Goal: Information Seeking & Learning: Learn about a topic

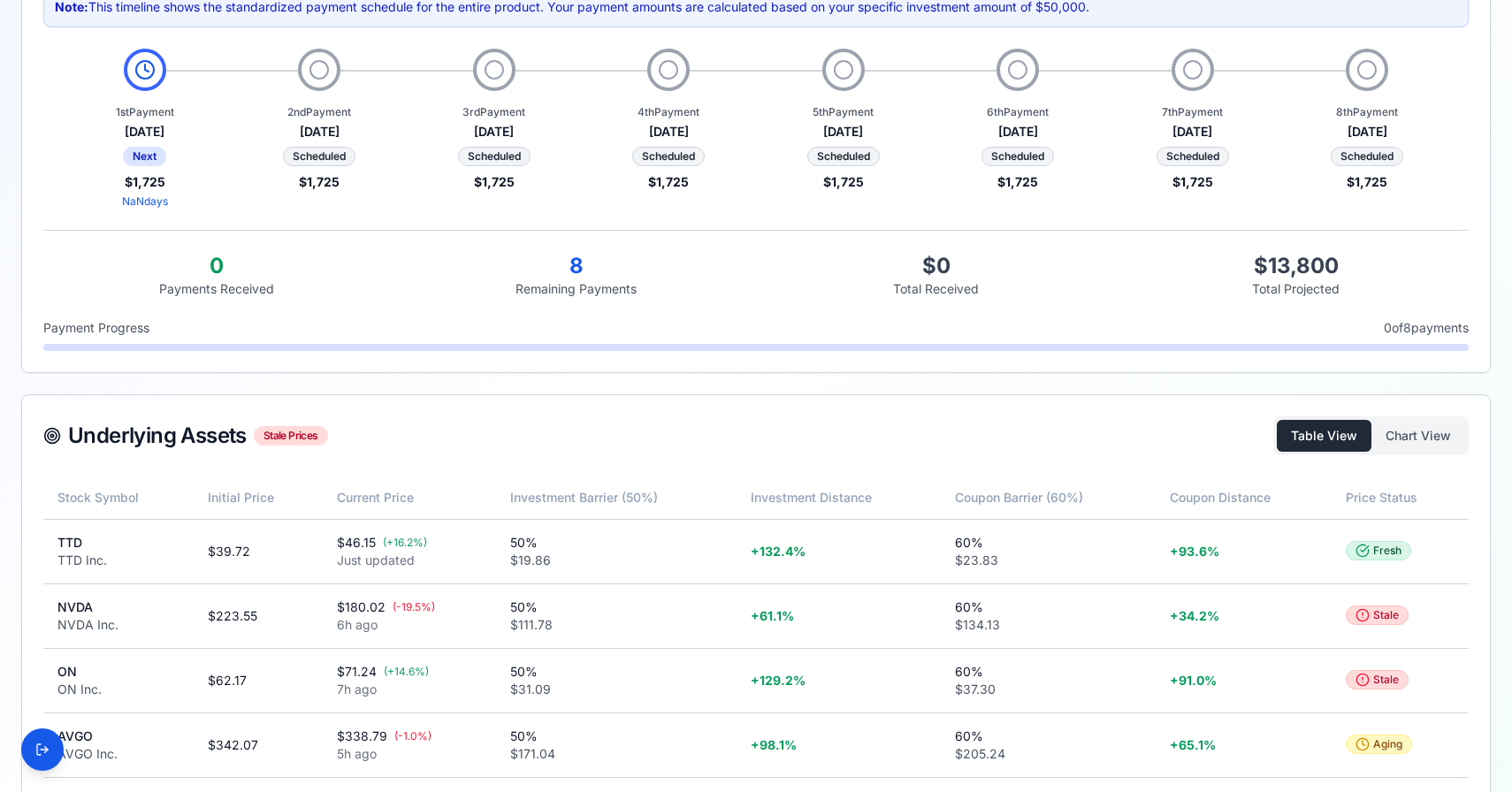
scroll to position [456, 0]
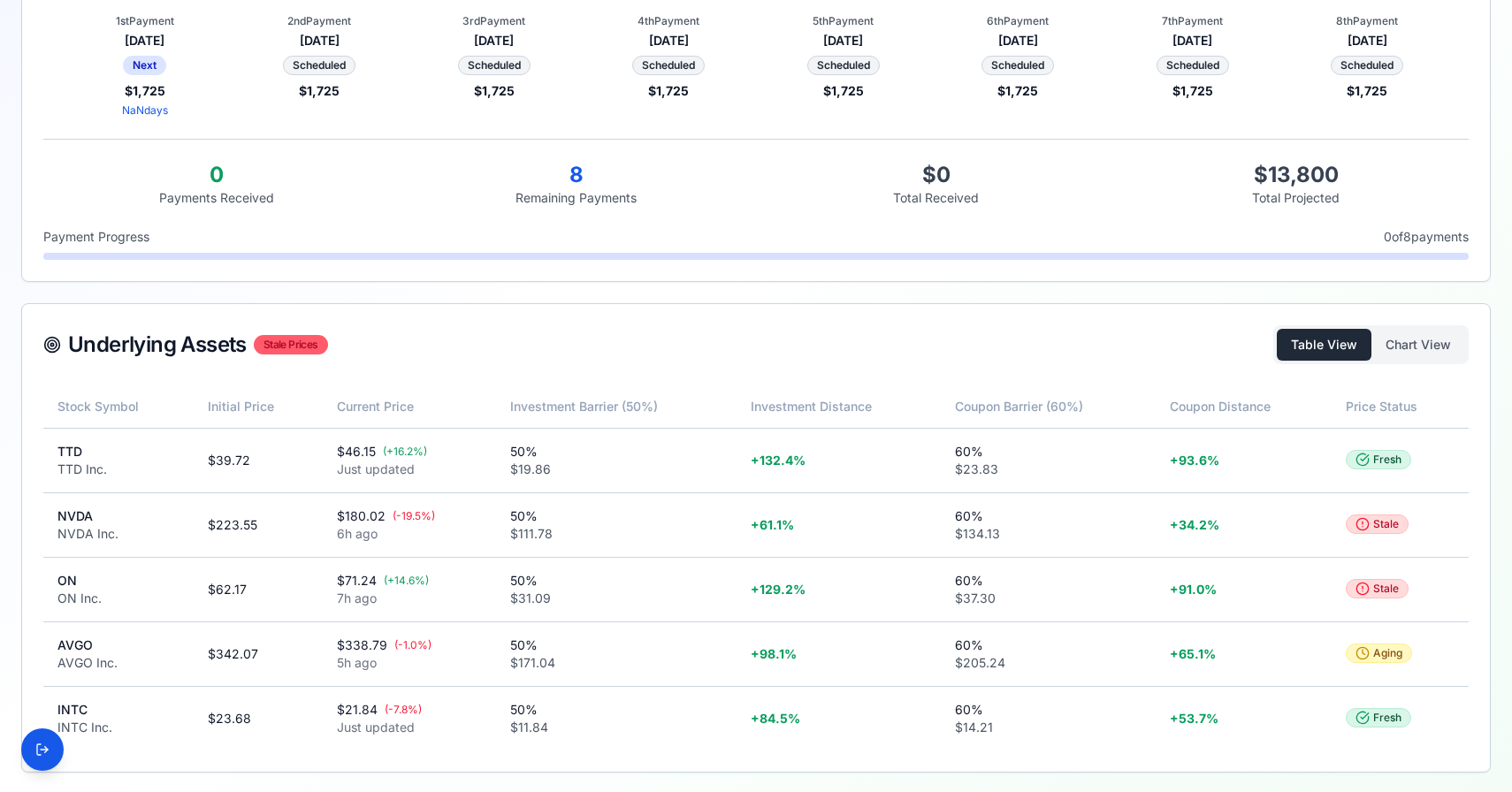
click at [290, 343] on div "Stale Prices" at bounding box center [291, 345] width 74 height 20
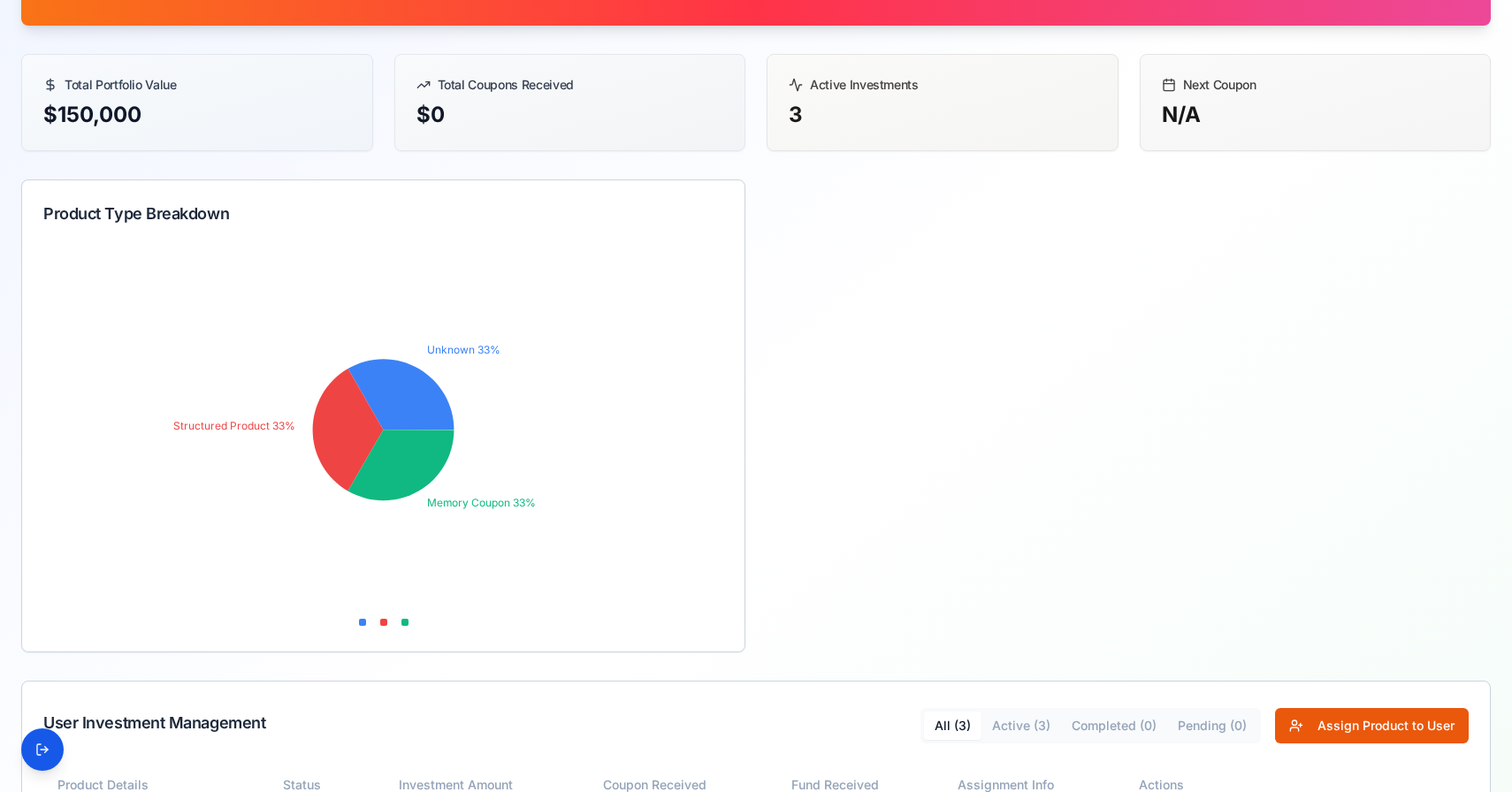
scroll to position [454, 0]
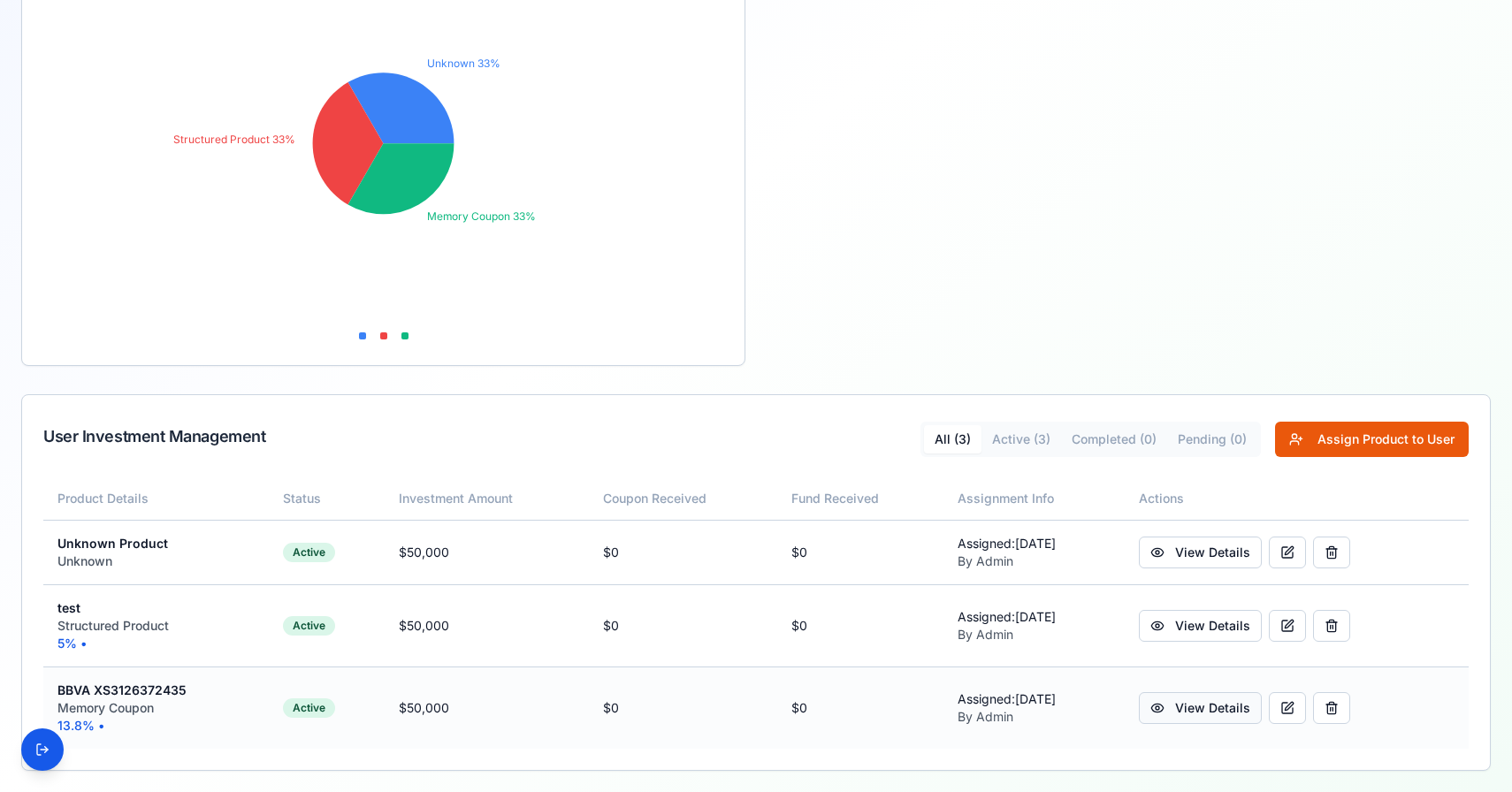
click at [1195, 708] on link "View Details" at bounding box center [1200, 709] width 123 height 32
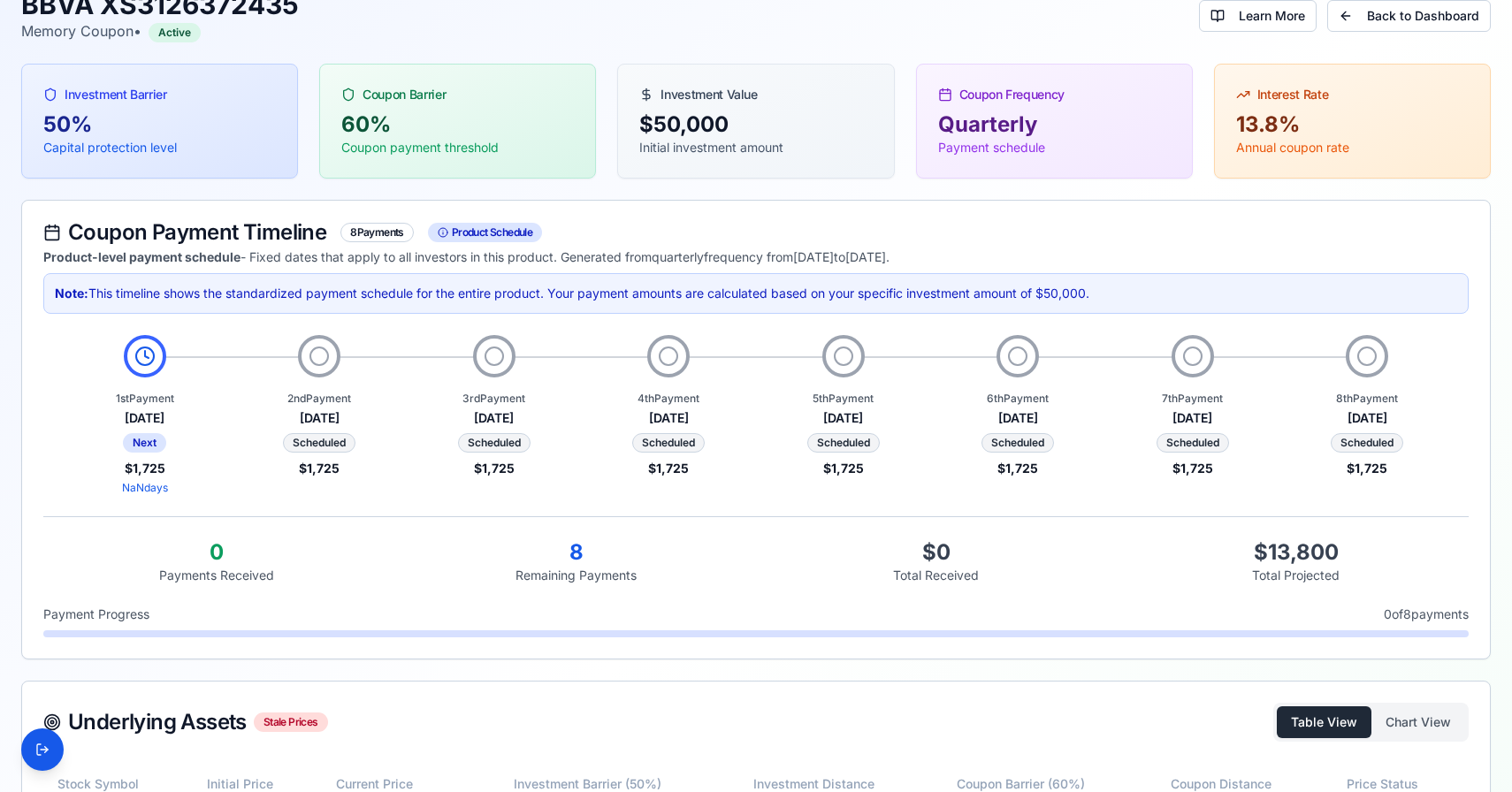
scroll to position [456, 0]
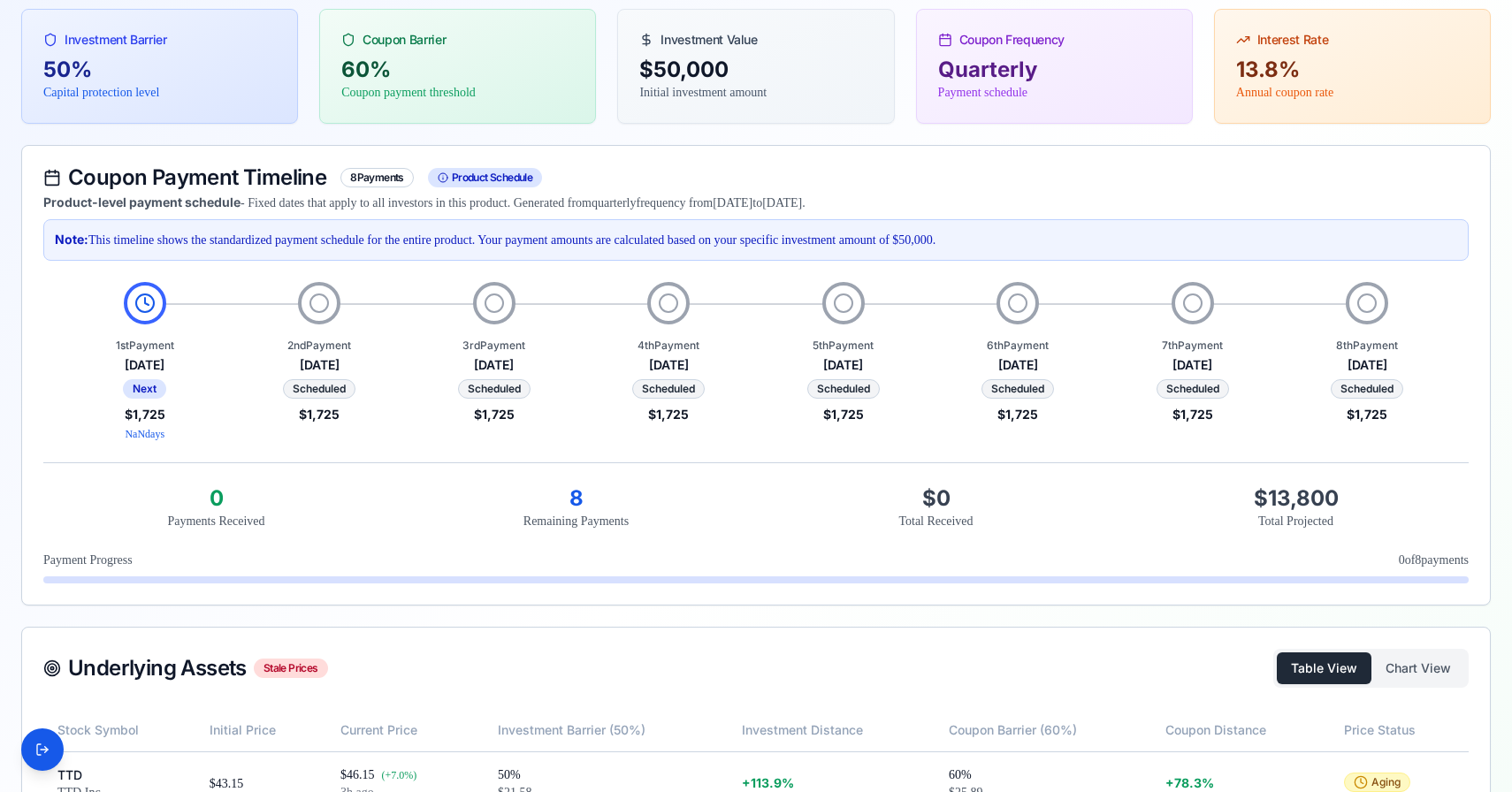
scroll to position [456, 0]
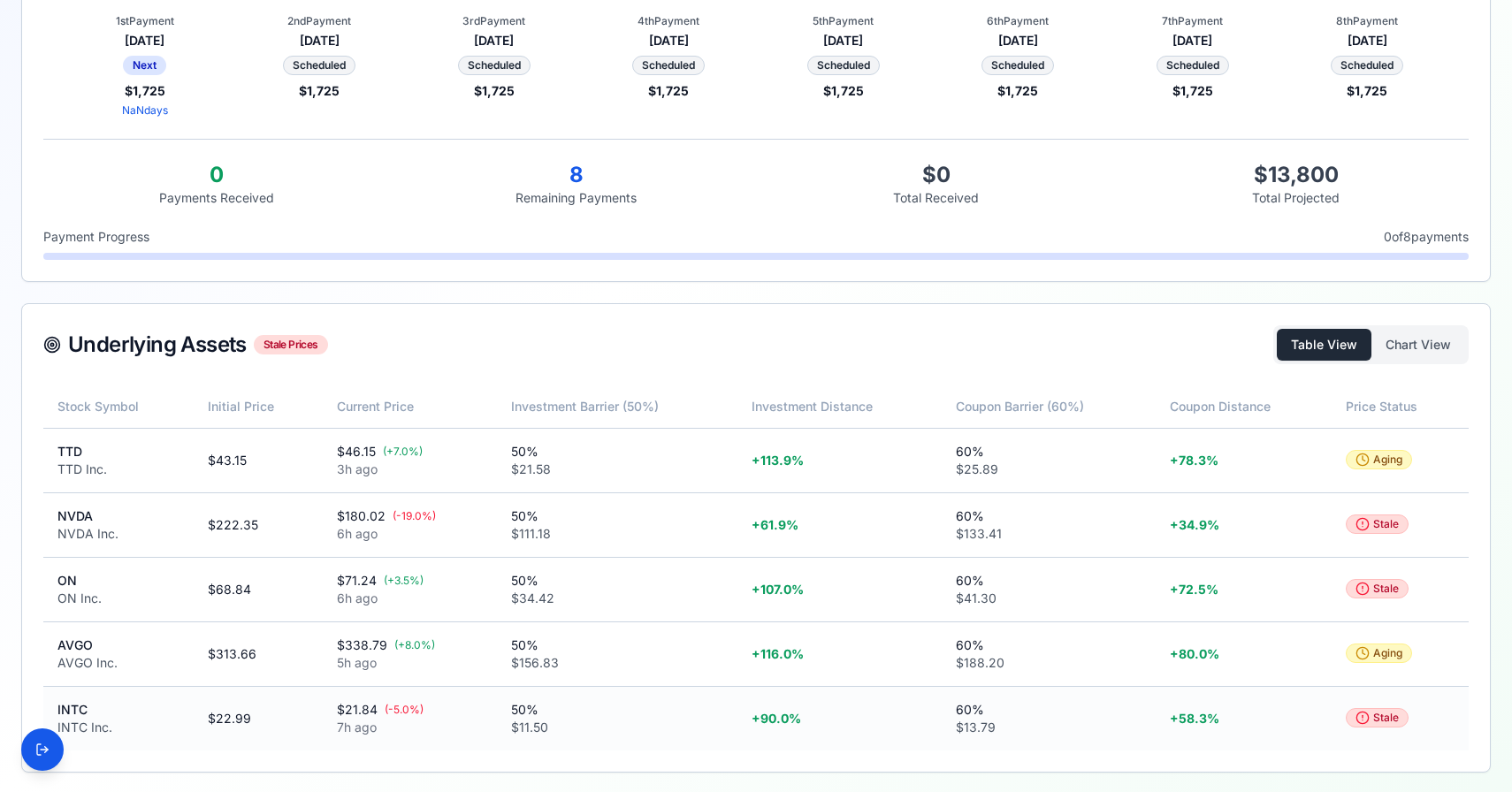
click at [69, 725] on div "INTC Inc." at bounding box center [118, 727] width 122 height 18
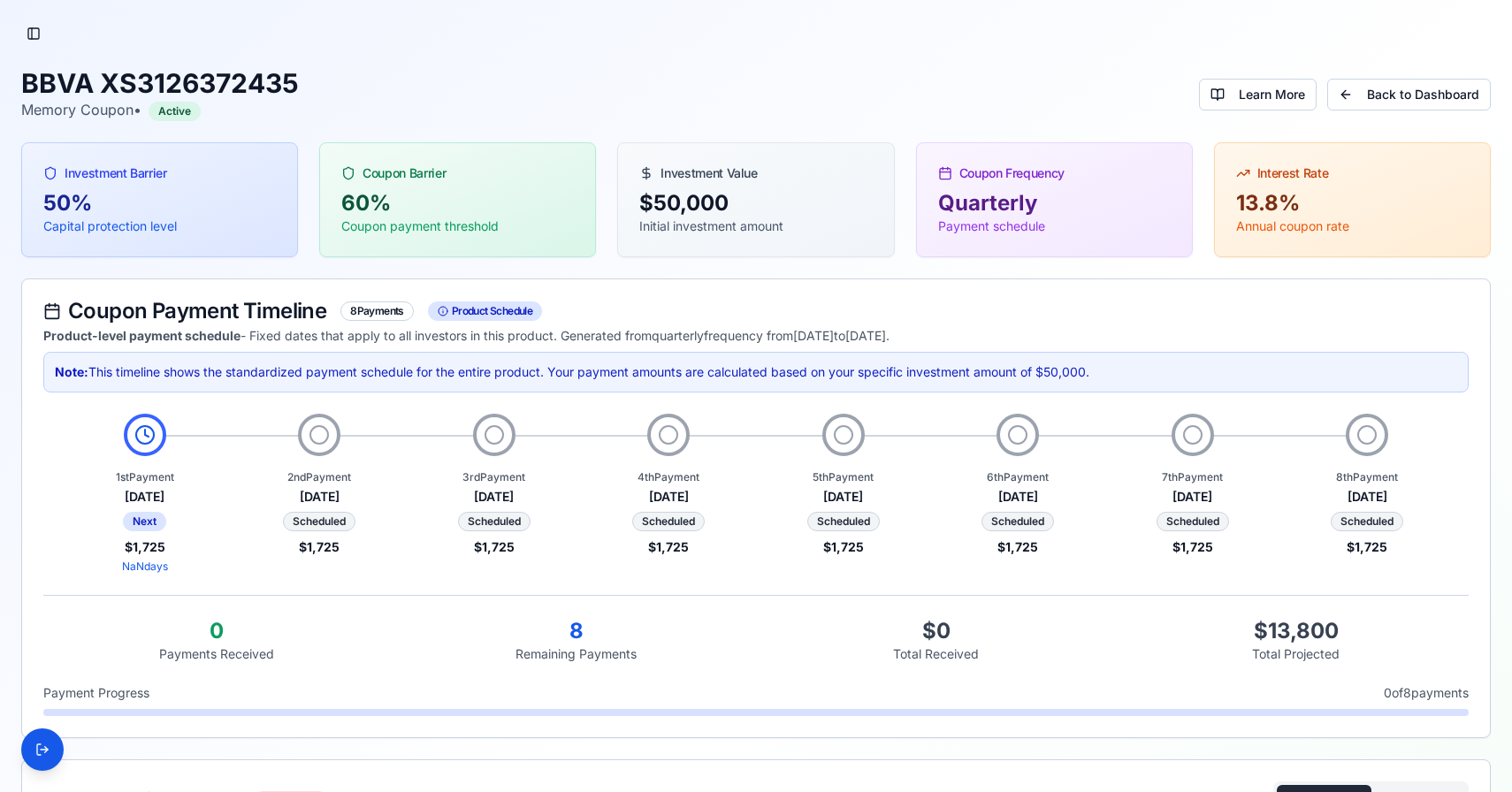
scroll to position [456, 0]
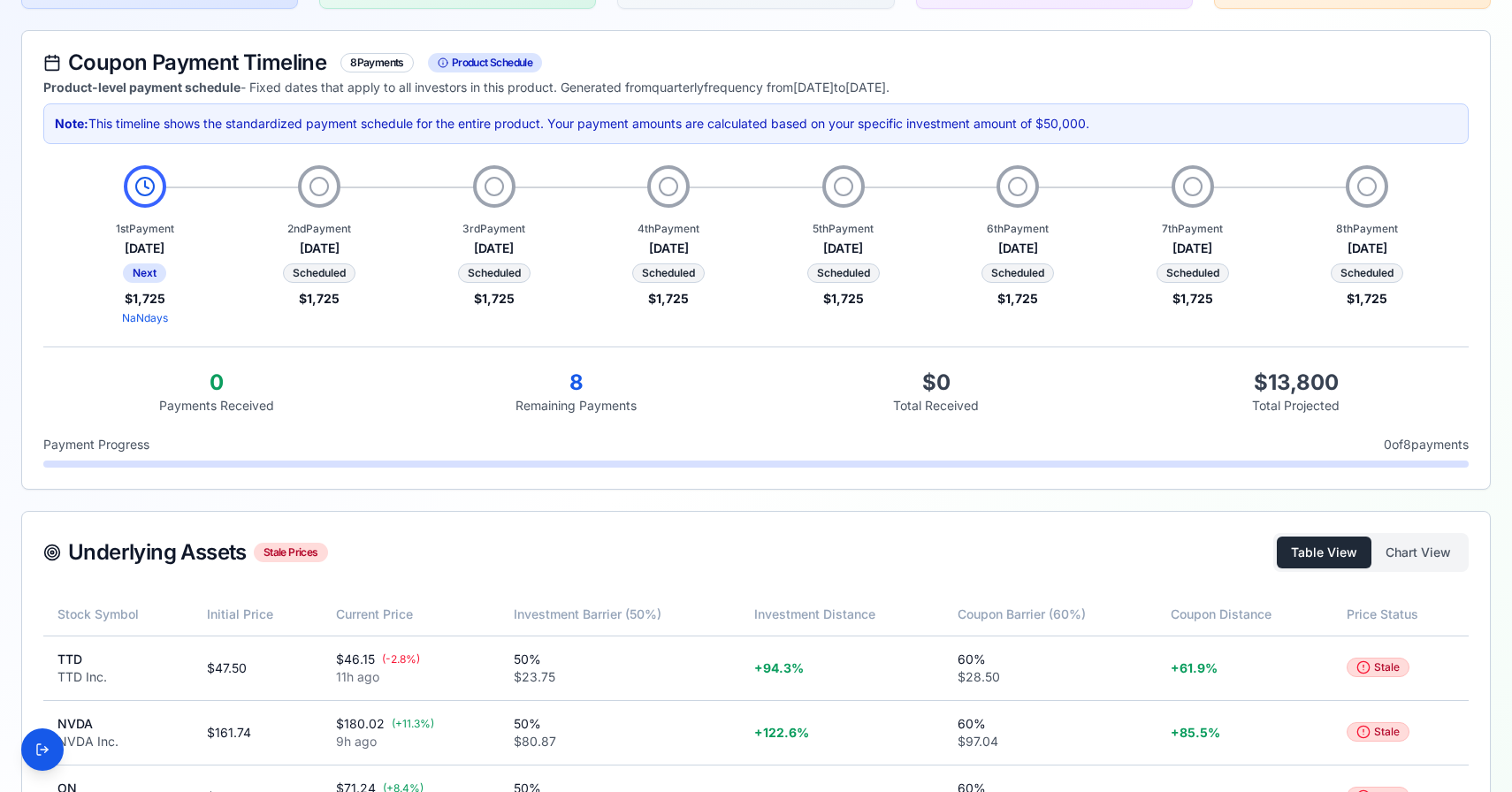
scroll to position [456, 0]
